Goal: Task Accomplishment & Management: Use online tool/utility

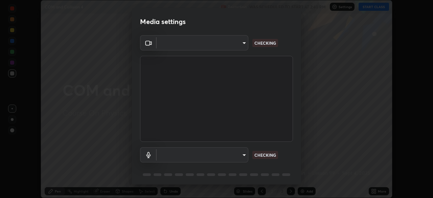
scroll to position [198, 433]
type input "3b4da95b33f6b1a1563534bcf4732ecb9f6ec01b6c9fd3ad335ad298c697ebcd"
click at [238, 154] on body "Erase all COM and Collision 4 Recording WAS SCHEDULED TO START AT 2:40 PM Setti…" at bounding box center [216, 99] width 433 height 198
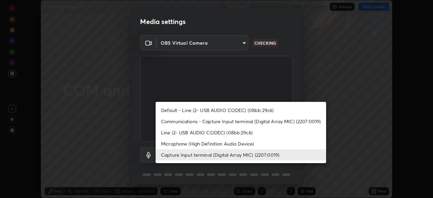
click at [221, 110] on li "Default - Line (2- USB AUDIO CODEC) (08bb:29c6)" at bounding box center [241, 109] width 170 height 11
type input "default"
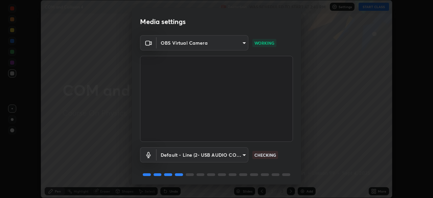
scroll to position [24, 0]
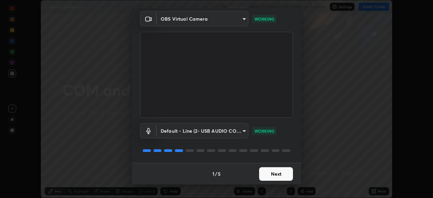
click at [275, 174] on button "Next" at bounding box center [276, 174] width 34 height 14
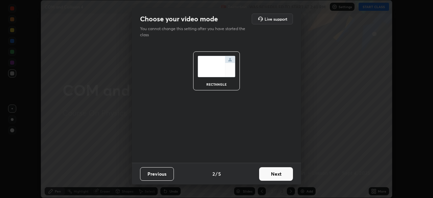
scroll to position [0, 0]
click at [274, 175] on button "Next" at bounding box center [276, 174] width 34 height 14
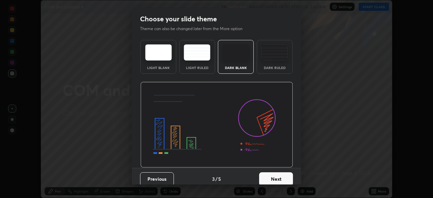
click at [276, 55] on img at bounding box center [274, 52] width 27 height 16
click at [279, 181] on button "Next" at bounding box center [276, 179] width 34 height 14
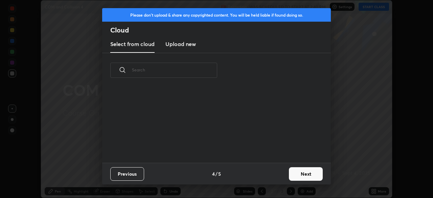
click at [296, 173] on button "Next" at bounding box center [306, 174] width 34 height 14
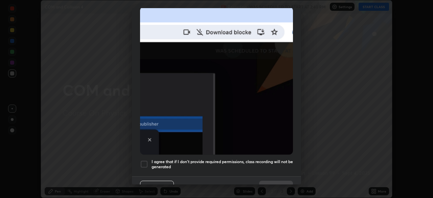
scroll to position [162, 0]
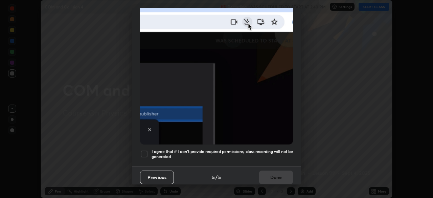
click at [206, 160] on div "Allow "Download multiple files" if prompted: If download blocked popup comes, o…" at bounding box center [216, 23] width 169 height 285
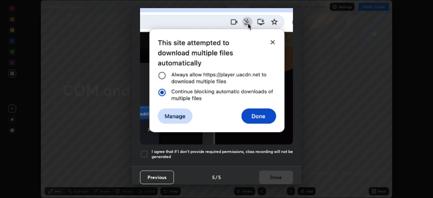
click at [222, 149] on h5 "I agree that if I don't provide required permissions, class recording will not …" at bounding box center [221, 154] width 141 height 10
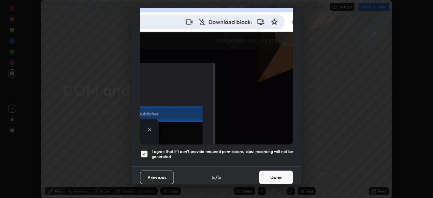
click at [268, 174] on button "Done" at bounding box center [276, 177] width 34 height 14
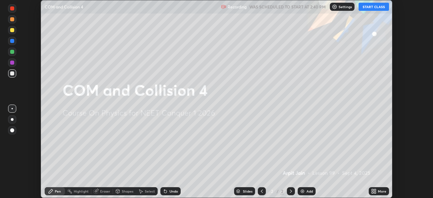
click at [370, 7] on button "START CLASS" at bounding box center [373, 7] width 30 height 8
click at [374, 191] on icon at bounding box center [373, 190] width 5 height 5
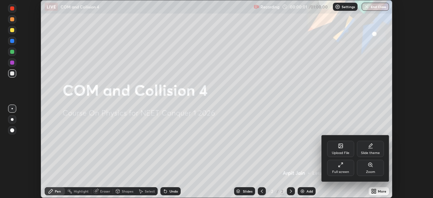
click at [288, 149] on div at bounding box center [216, 99] width 433 height 198
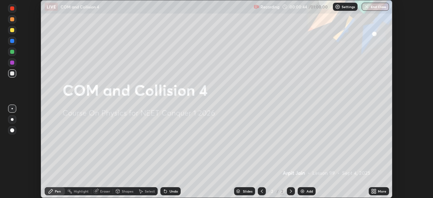
click at [303, 191] on img at bounding box center [302, 190] width 5 height 5
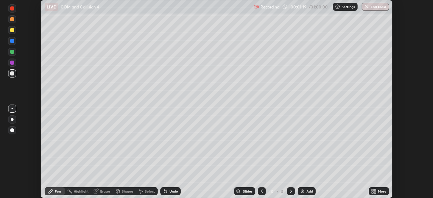
click at [13, 42] on div at bounding box center [12, 41] width 4 height 4
click at [13, 74] on div at bounding box center [12, 73] width 4 height 4
click at [14, 31] on div at bounding box center [12, 30] width 4 height 4
click at [14, 120] on div at bounding box center [12, 119] width 8 height 8
click at [13, 75] on div at bounding box center [12, 73] width 8 height 8
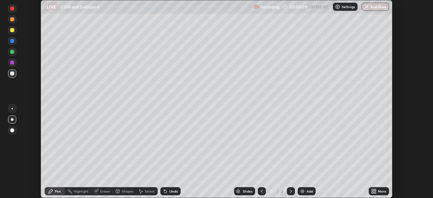
click at [12, 31] on div at bounding box center [12, 30] width 4 height 4
click at [304, 193] on img at bounding box center [302, 190] width 5 height 5
click at [100, 191] on div "Eraser" at bounding box center [105, 190] width 10 height 3
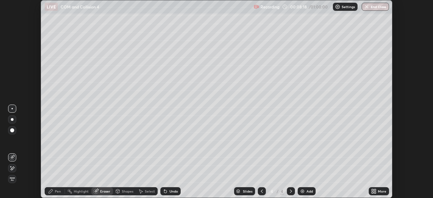
click at [12, 180] on span "Erase all" at bounding box center [11, 179] width 7 height 4
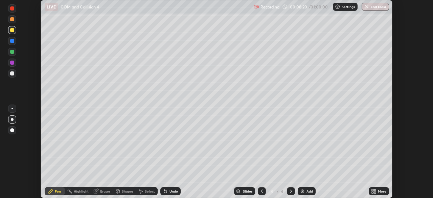
click at [12, 108] on div at bounding box center [11, 108] width 1 height 1
click at [123, 192] on div "Shapes" at bounding box center [127, 190] width 11 height 3
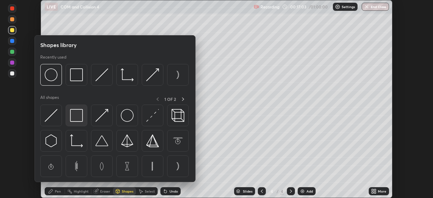
click at [76, 116] on img at bounding box center [76, 115] width 13 height 13
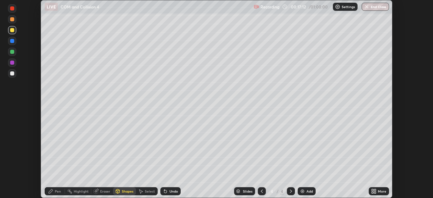
click at [13, 63] on div at bounding box center [12, 63] width 4 height 4
click at [122, 192] on div "Shapes" at bounding box center [127, 190] width 11 height 3
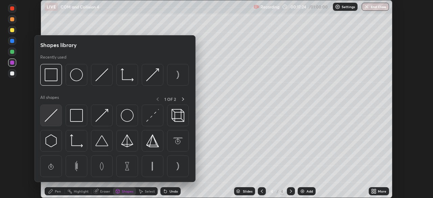
click at [52, 116] on img at bounding box center [51, 115] width 13 height 13
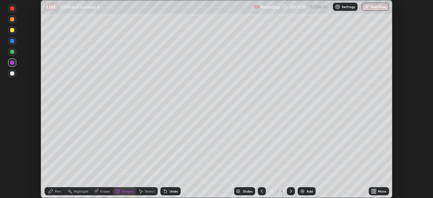
click at [13, 31] on div at bounding box center [12, 30] width 4 height 4
click at [12, 10] on div at bounding box center [12, 8] width 4 height 4
click at [54, 191] on div "Pen" at bounding box center [55, 191] width 20 height 8
click at [13, 74] on div at bounding box center [12, 73] width 4 height 4
click at [11, 120] on div at bounding box center [12, 119] width 8 height 8
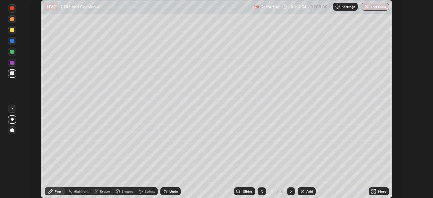
click at [13, 43] on div at bounding box center [12, 41] width 4 height 4
click at [12, 30] on div at bounding box center [12, 30] width 4 height 4
click at [12, 75] on div at bounding box center [12, 73] width 4 height 4
click at [12, 119] on div at bounding box center [12, 119] width 3 height 3
click at [165, 190] on icon at bounding box center [165, 191] width 3 height 3
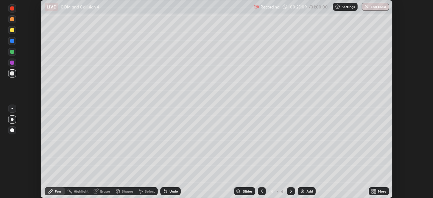
click at [304, 191] on img at bounding box center [302, 190] width 5 height 5
click at [261, 191] on icon at bounding box center [261, 190] width 5 height 5
click at [289, 190] on icon at bounding box center [290, 190] width 5 height 5
click at [260, 189] on icon at bounding box center [261, 190] width 5 height 5
click at [291, 191] on icon at bounding box center [291, 190] width 2 height 3
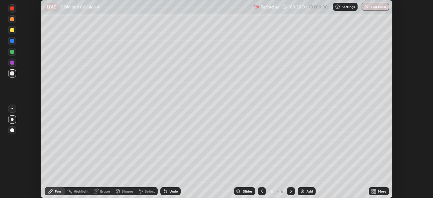
click at [307, 190] on div "Add" at bounding box center [309, 190] width 6 height 3
click at [13, 42] on div at bounding box center [12, 41] width 4 height 4
click at [10, 72] on div at bounding box center [12, 73] width 4 height 4
click at [13, 52] on div at bounding box center [12, 52] width 4 height 4
click at [11, 73] on div at bounding box center [12, 73] width 4 height 4
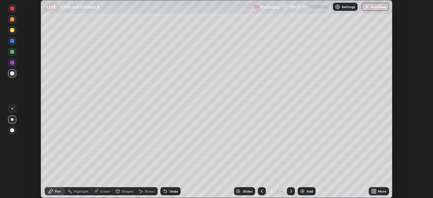
click at [13, 32] on div at bounding box center [12, 30] width 8 height 8
click at [52, 189] on icon at bounding box center [50, 190] width 5 height 5
click at [11, 73] on div at bounding box center [12, 73] width 4 height 4
click at [308, 188] on div "Add" at bounding box center [307, 191] width 18 height 8
click at [11, 31] on div at bounding box center [12, 30] width 4 height 4
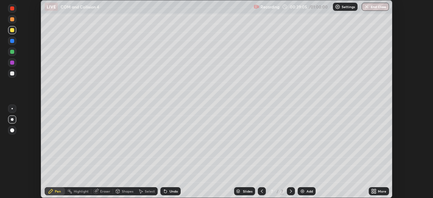
click at [261, 191] on icon at bounding box center [261, 190] width 5 height 5
click at [290, 191] on icon at bounding box center [290, 190] width 5 height 5
click at [306, 190] on div "Add" at bounding box center [309, 190] width 6 height 3
click at [124, 192] on div "Shapes" at bounding box center [127, 190] width 11 height 3
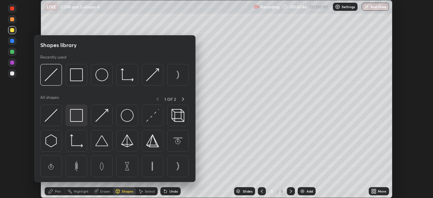
click at [77, 114] on img at bounding box center [76, 115] width 13 height 13
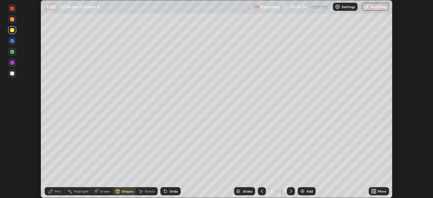
click at [55, 188] on div "Pen" at bounding box center [55, 191] width 20 height 8
click at [11, 107] on div at bounding box center [12, 108] width 8 height 8
click at [13, 42] on div at bounding box center [12, 41] width 4 height 4
click at [12, 75] on div at bounding box center [12, 73] width 4 height 4
click at [13, 120] on div at bounding box center [12, 119] width 8 height 8
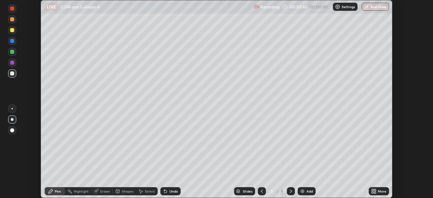
click at [305, 195] on div "Add" at bounding box center [307, 191] width 18 height 8
click at [261, 191] on icon at bounding box center [261, 190] width 5 height 5
click at [289, 191] on icon at bounding box center [290, 190] width 5 height 5
click at [371, 8] on button "End Class" at bounding box center [375, 7] width 27 height 8
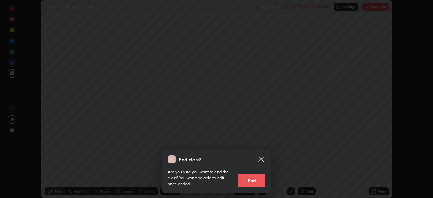
click at [251, 181] on button "End" at bounding box center [251, 180] width 27 height 14
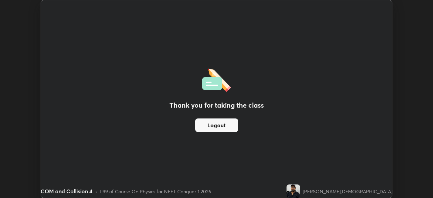
click at [230, 126] on button "Logout" at bounding box center [216, 125] width 43 height 14
